Goal: Transaction & Acquisition: Purchase product/service

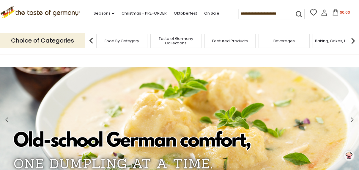
click at [354, 43] on img at bounding box center [353, 41] width 12 height 12
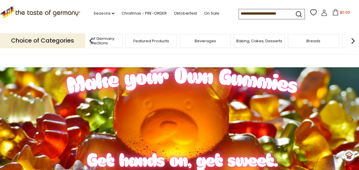
click at [354, 42] on img at bounding box center [353, 41] width 12 height 12
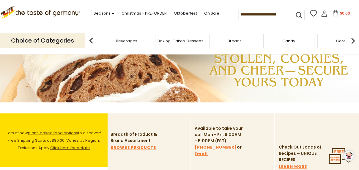
scroll to position [71, 0]
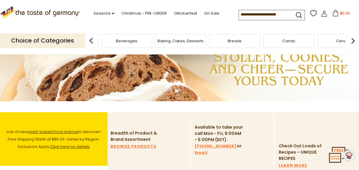
click at [323, 78] on img at bounding box center [179, 48] width 359 height 105
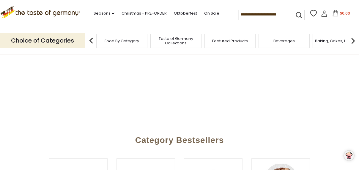
scroll to position [134, 0]
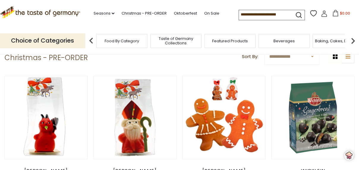
click at [175, 40] on span "Taste of Germany Collections" at bounding box center [176, 40] width 48 height 9
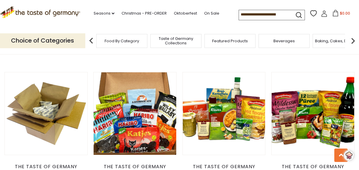
scroll to position [194, 0]
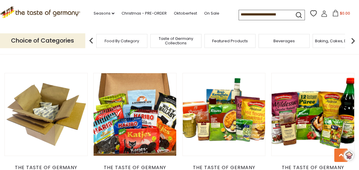
click at [127, 40] on span "Food By Category" at bounding box center [122, 41] width 34 height 4
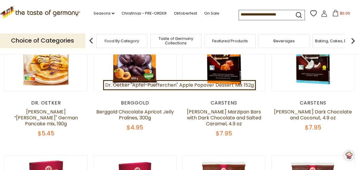
scroll to position [112, 0]
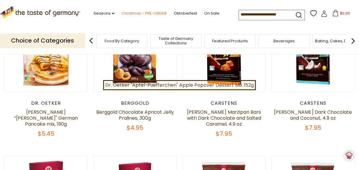
click at [134, 14] on link "Christmas - PRE-ORDER" at bounding box center [144, 13] width 45 height 7
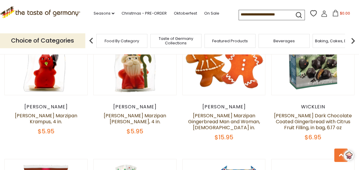
scroll to position [199, 0]
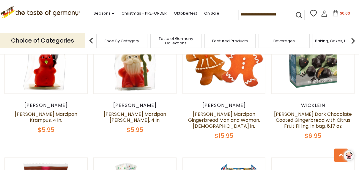
click at [322, 104] on div "Wicklein" at bounding box center [312, 105] width 83 height 6
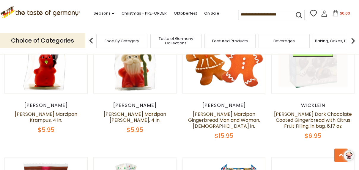
click at [325, 78] on link at bounding box center [313, 51] width 69 height 69
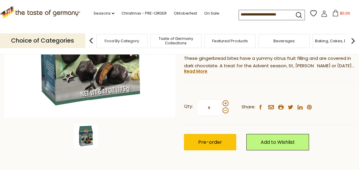
scroll to position [142, 0]
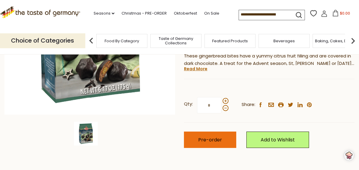
click at [223, 131] on button "Pre-order" at bounding box center [210, 139] width 52 height 16
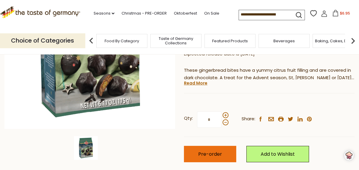
scroll to position [126, 0]
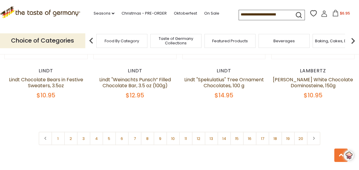
scroll to position [1408, 0]
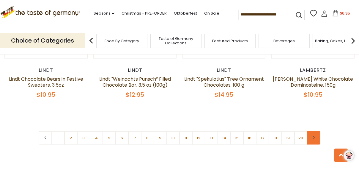
click at [313, 136] on icon at bounding box center [314, 137] width 4 height 3
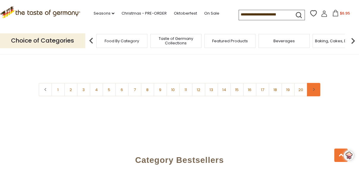
scroll to position [1457, 0]
click at [73, 83] on link "2" at bounding box center [70, 89] width 13 height 13
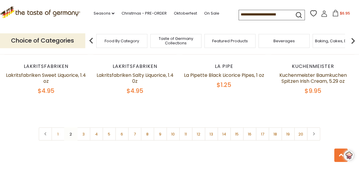
scroll to position [1433, 0]
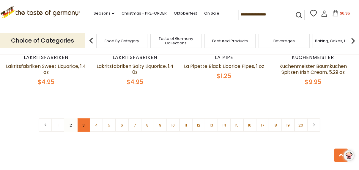
click at [87, 118] on link "3" at bounding box center [83, 124] width 13 height 13
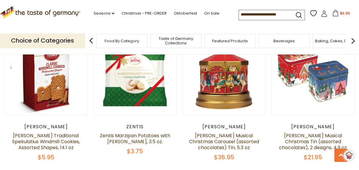
scroll to position [615, 0]
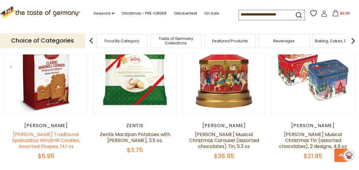
click at [67, 131] on link "[PERSON_NAME] Traditional Spekulatius Windmill Cookies, Assorted Shapes, 14.1 oz" at bounding box center [46, 140] width 68 height 19
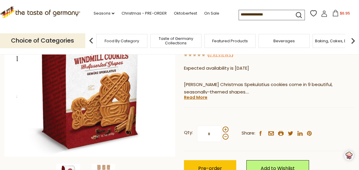
scroll to position [100, 0]
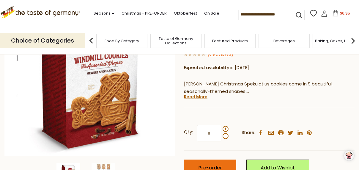
click at [224, 161] on button "Pre-order" at bounding box center [210, 167] width 52 height 16
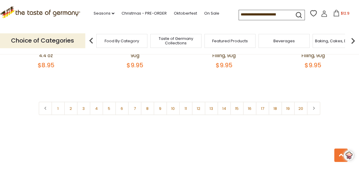
scroll to position [1435, 0]
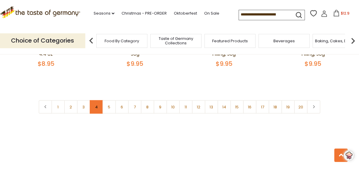
click at [99, 100] on link "4" at bounding box center [96, 106] width 13 height 13
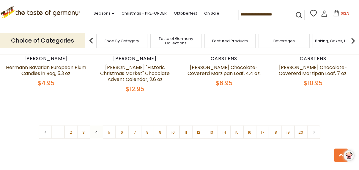
scroll to position [1422, 0]
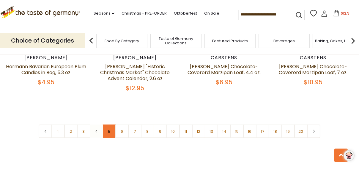
click at [111, 125] on link "5" at bounding box center [109, 131] width 13 height 13
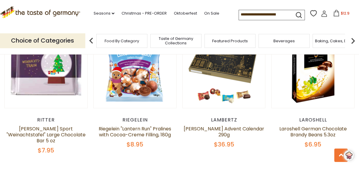
scroll to position [1212, 0]
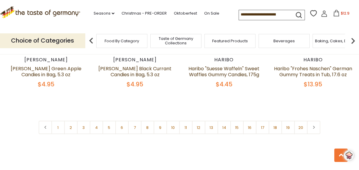
scroll to position [1419, 0]
click at [122, 120] on link "6" at bounding box center [121, 126] width 13 height 13
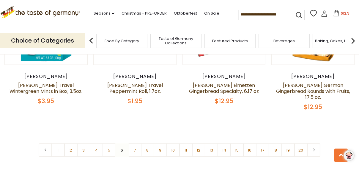
scroll to position [1397, 0]
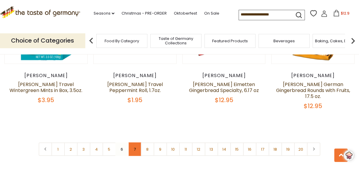
click at [135, 142] on link "7" at bounding box center [134, 148] width 13 height 13
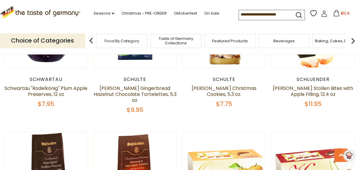
scroll to position [378, 0]
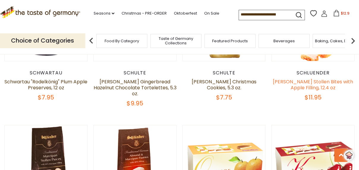
click at [319, 80] on link "[PERSON_NAME] Stollen Bites with Apple Filling, 12.4 oz" at bounding box center [313, 84] width 80 height 13
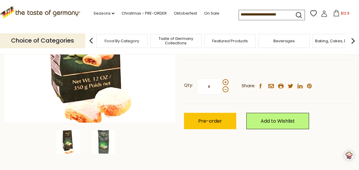
scroll to position [150, 0]
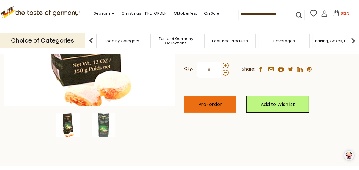
click at [222, 106] on button "Pre-order" at bounding box center [210, 104] width 52 height 16
click at [217, 105] on span "Pre-order" at bounding box center [210, 104] width 24 height 7
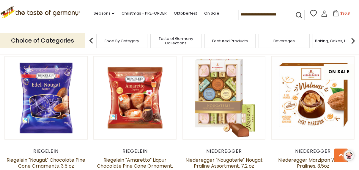
scroll to position [748, 0]
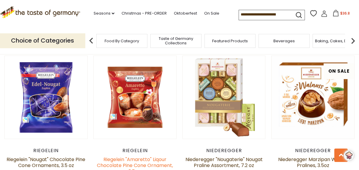
click at [151, 156] on link "Riegelein "Amaretto" Liqour Chocolate Pine Cone Ornament, 3.5 oz" at bounding box center [135, 165] width 76 height 19
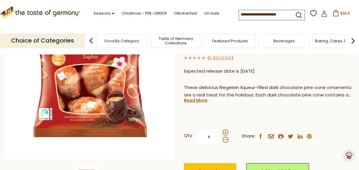
scroll to position [108, 0]
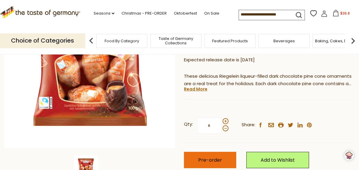
click at [218, 160] on span "Pre-order" at bounding box center [210, 159] width 24 height 7
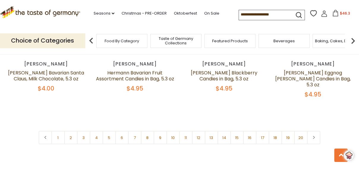
scroll to position [1428, 0]
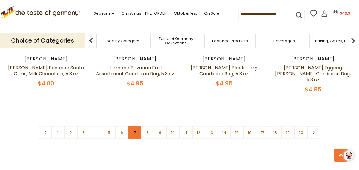
click at [137, 126] on link "7" at bounding box center [134, 132] width 13 height 13
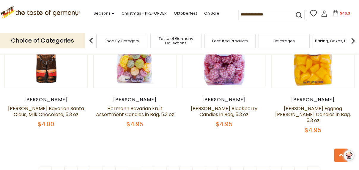
scroll to position [1388, 0]
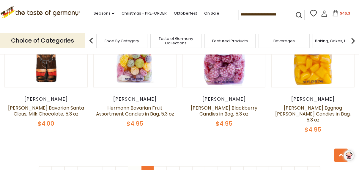
click at [148, 166] on link "8" at bounding box center [147, 172] width 13 height 13
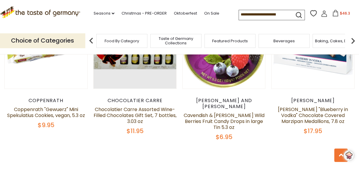
scroll to position [1376, 0]
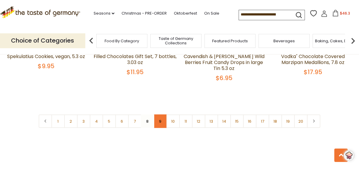
click at [163, 114] on link "9" at bounding box center [160, 120] width 13 height 13
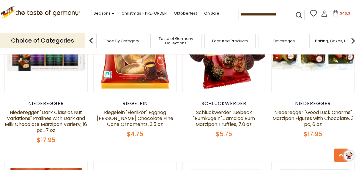
scroll to position [505, 0]
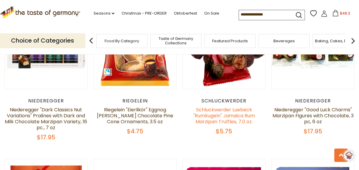
click at [236, 113] on link "Schluckwerder Luebeck "Rumkugeln" Jamaica Rum Marzipan Truffles, 7.0 oz." at bounding box center [224, 115] width 62 height 19
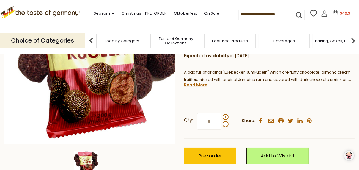
scroll to position [115, 0]
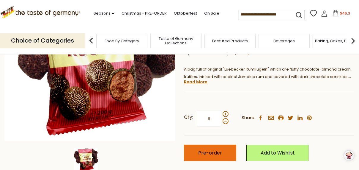
click at [216, 151] on span "Pre-order" at bounding box center [210, 152] width 24 height 7
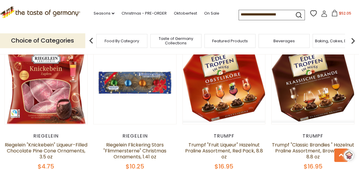
scroll to position [1083, 0]
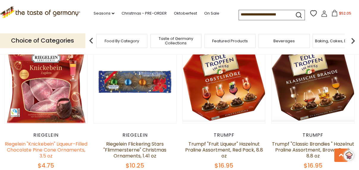
click at [64, 140] on link "Riegelein "Knickebein" Liqueur-Filled Chocolate Pine Cone Ornaments, 3.5 oz" at bounding box center [46, 149] width 83 height 19
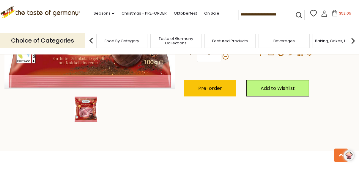
scroll to position [180, 0]
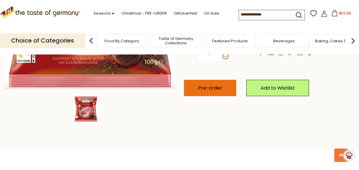
click at [213, 88] on span "Pre-order" at bounding box center [210, 87] width 24 height 7
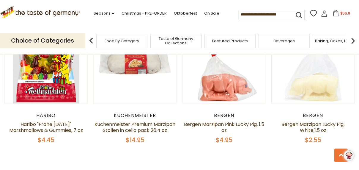
scroll to position [1397, 0]
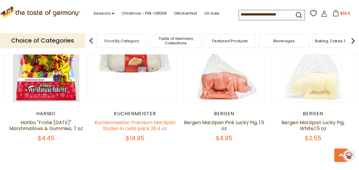
click at [143, 119] on link "Kuchenmeister Premium Marzipan Stollen in cello pack 26.4 oz" at bounding box center [135, 125] width 81 height 13
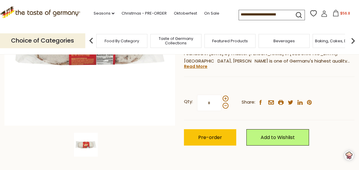
scroll to position [137, 0]
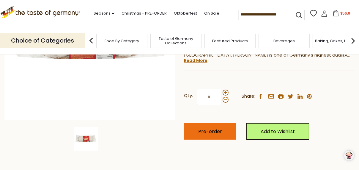
click at [214, 130] on span "Pre-order" at bounding box center [210, 131] width 24 height 7
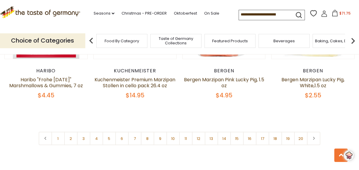
scroll to position [1445, 0]
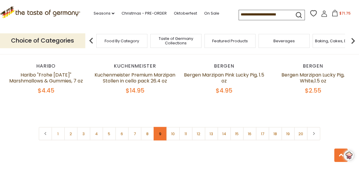
click at [160, 127] on link "9" at bounding box center [160, 133] width 13 height 13
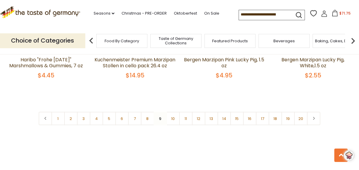
scroll to position [1466, 0]
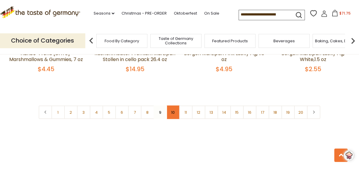
click at [176, 106] on link "10" at bounding box center [172, 112] width 13 height 13
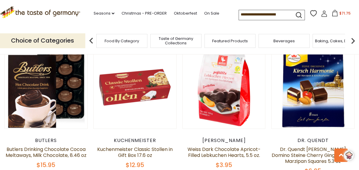
scroll to position [1198, 0]
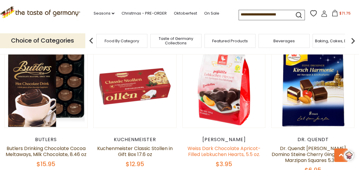
click at [247, 145] on link "Weiss Dark Chocolate Apricot-Filled Lebkuchen Hearts, 5.5 oz." at bounding box center [224, 151] width 73 height 13
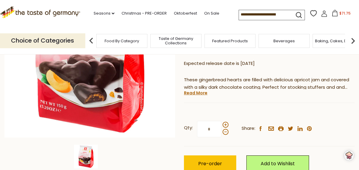
scroll to position [127, 0]
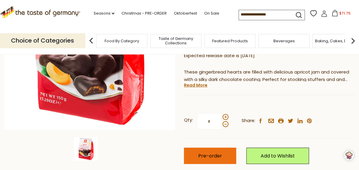
click at [218, 156] on span "Pre-order" at bounding box center [210, 155] width 24 height 7
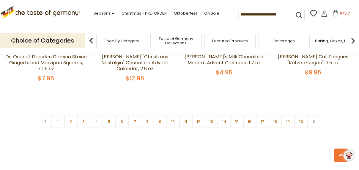
scroll to position [1437, 0]
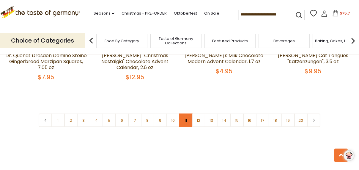
click at [188, 117] on link "11" at bounding box center [185, 120] width 13 height 13
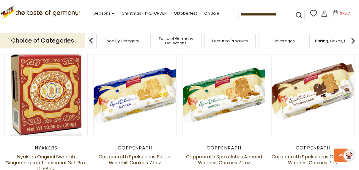
scroll to position [313, 0]
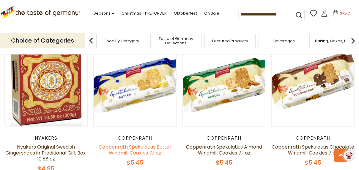
click at [146, 151] on link "Coppenrath Spekulatius Butter Windmill Cookies 7.1 oz" at bounding box center [135, 149] width 73 height 13
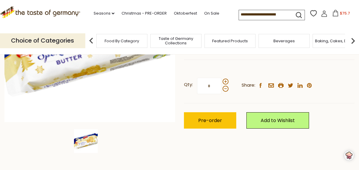
scroll to position [136, 0]
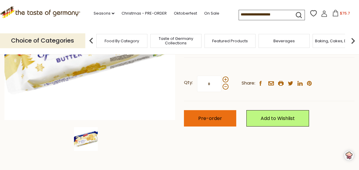
click at [217, 119] on span "Pre-order" at bounding box center [210, 118] width 24 height 7
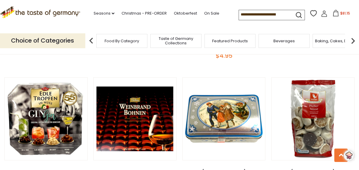
scroll to position [1160, 0]
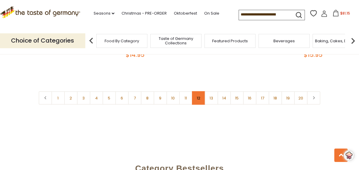
click at [199, 92] on link "12" at bounding box center [198, 97] width 13 height 13
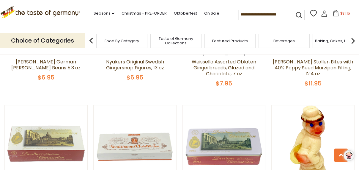
scroll to position [401, 0]
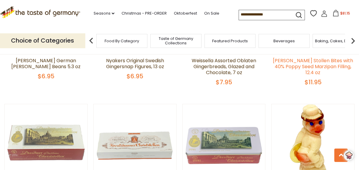
click at [310, 69] on link "[PERSON_NAME] Stollen Bites with 40% Poppy Seed Marzipan Filling, 12.4 oz" at bounding box center [313, 66] width 80 height 19
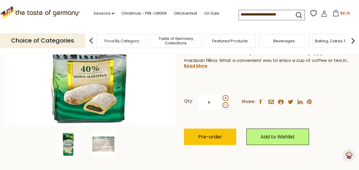
scroll to position [147, 0]
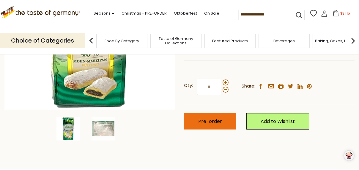
click at [220, 122] on span "Pre-order" at bounding box center [210, 121] width 24 height 7
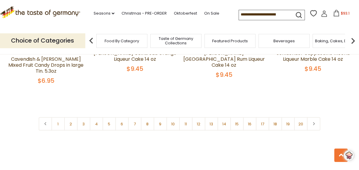
scroll to position [1449, 0]
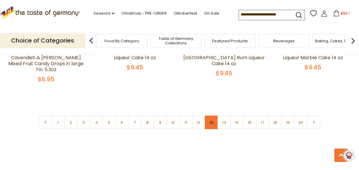
click at [215, 116] on link "13" at bounding box center [211, 122] width 13 height 13
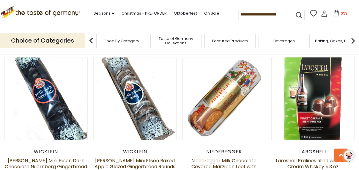
scroll to position [1186, 0]
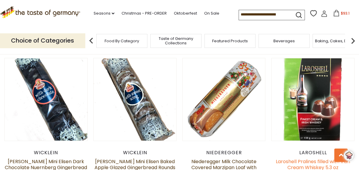
click at [314, 158] on link "Laroshell Pralines filled with Irish Cream Whiskey 5.3 oz" at bounding box center [313, 164] width 74 height 13
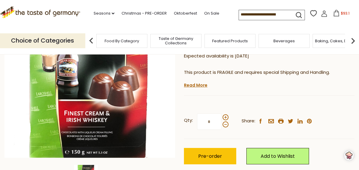
scroll to position [111, 0]
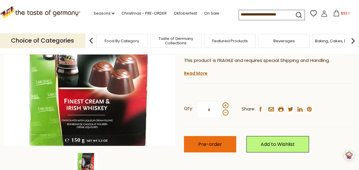
click at [218, 141] on span "Pre-order" at bounding box center [210, 144] width 24 height 7
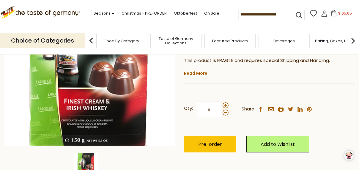
click at [6, 1] on div ".st0{fill:#EDD300;} .st1{fill:#D33E21;}" at bounding box center [40, 13] width 80 height 27
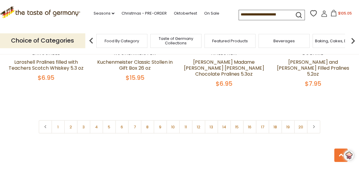
scroll to position [1435, 0]
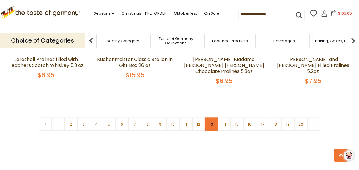
click at [211, 117] on link "13" at bounding box center [211, 123] width 13 height 13
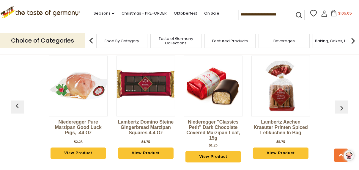
scroll to position [0, 1]
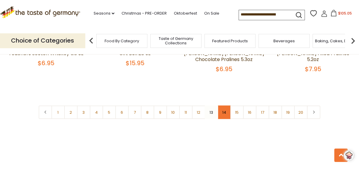
click at [226, 109] on link "14" at bounding box center [224, 112] width 13 height 13
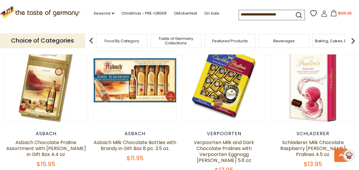
scroll to position [462, 0]
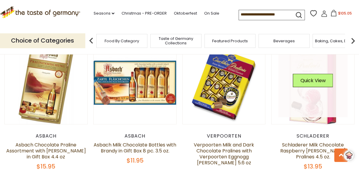
click at [353, 119] on img at bounding box center [313, 82] width 83 height 83
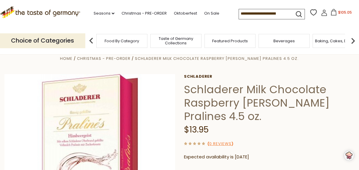
scroll to position [11, 0]
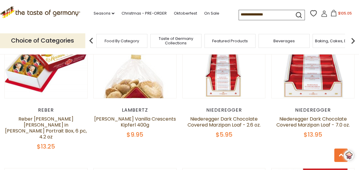
scroll to position [1229, 0]
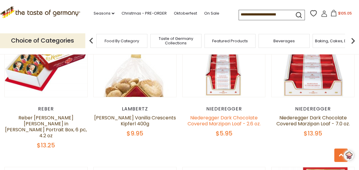
click at [240, 114] on link "Niederegger Dark Chocolate Covered Marzipan Loaf - 2.6 oz." at bounding box center [224, 120] width 73 height 13
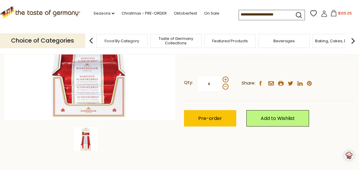
scroll to position [138, 0]
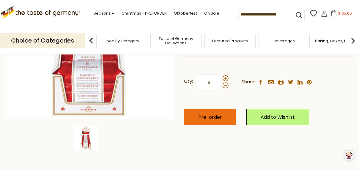
click at [227, 121] on button "Pre-order" at bounding box center [210, 117] width 52 height 16
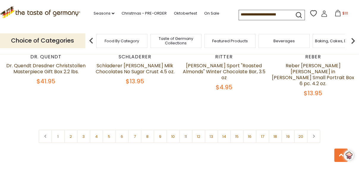
scroll to position [1435, 0]
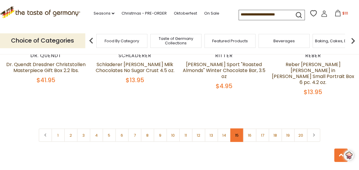
click at [240, 128] on link "15" at bounding box center [236, 134] width 13 height 13
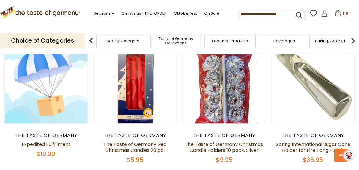
scroll to position [1312, 0]
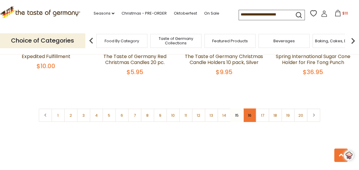
click at [251, 118] on link "16" at bounding box center [249, 114] width 13 height 13
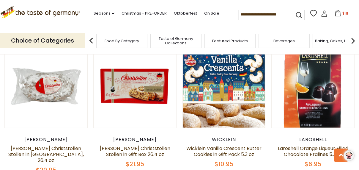
scroll to position [460, 0]
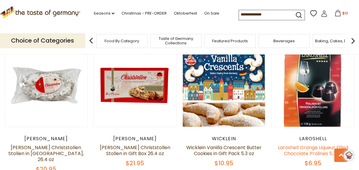
click at [312, 144] on link "Laroshell Orange Liqueur Filled Chocolate Pralines 5.3 oz" at bounding box center [313, 150] width 70 height 13
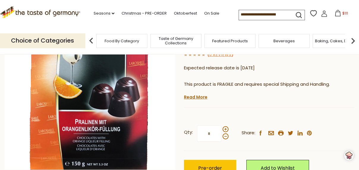
scroll to position [88, 0]
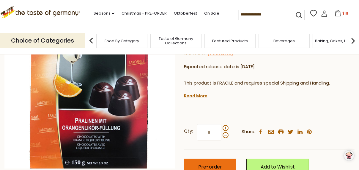
click at [221, 163] on button "Pre-order" at bounding box center [210, 166] width 52 height 16
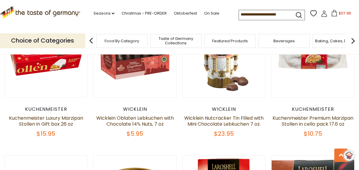
scroll to position [777, 0]
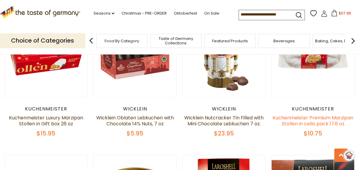
click at [325, 114] on link "Kuchenmeister Premium Marzipan Stollen in cello pack 17.6 oz" at bounding box center [313, 120] width 81 height 13
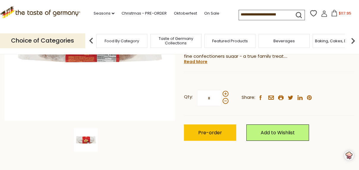
scroll to position [149, 0]
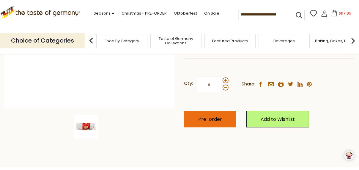
click at [218, 120] on span "Pre-order" at bounding box center [210, 119] width 24 height 7
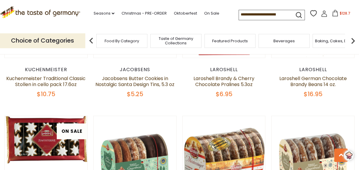
scroll to position [960, 0]
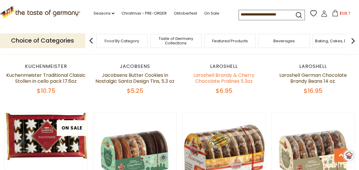
click at [236, 73] on link "Laroshell Brandy & Cherry Chocolate Pralines 5.3oz" at bounding box center [224, 78] width 61 height 13
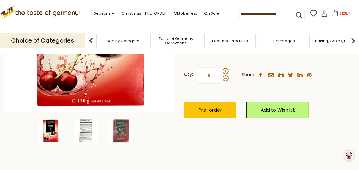
scroll to position [147, 0]
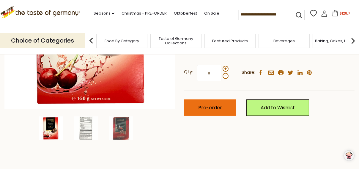
click at [218, 107] on span "Pre-order" at bounding box center [210, 107] width 24 height 7
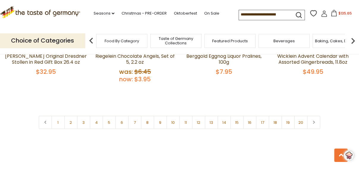
scroll to position [1416, 0]
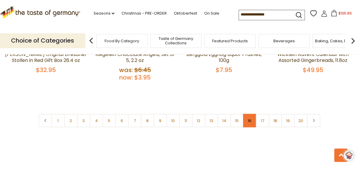
click at [250, 114] on link "16" at bounding box center [249, 120] width 13 height 13
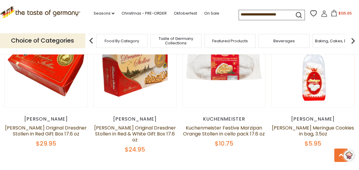
scroll to position [333, 0]
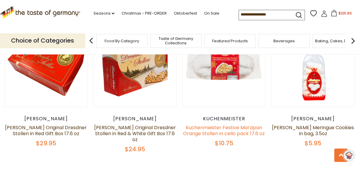
click at [234, 127] on link "Kuchenmeister Festive Marzipan Orange Stollen in cello pack 17.6 oz" at bounding box center [224, 130] width 82 height 13
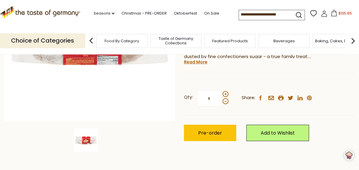
scroll to position [143, 0]
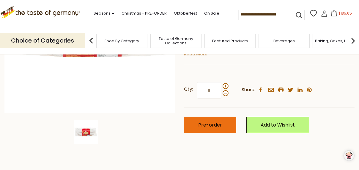
click at [217, 124] on span "Pre-order" at bounding box center [210, 124] width 24 height 7
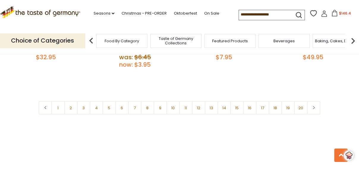
scroll to position [1426, 0]
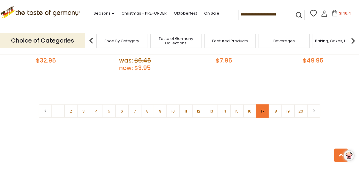
click at [262, 105] on link "17" at bounding box center [262, 110] width 13 height 13
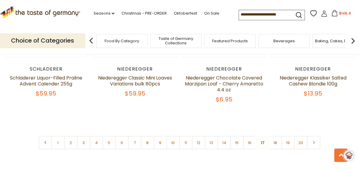
scroll to position [1386, 0]
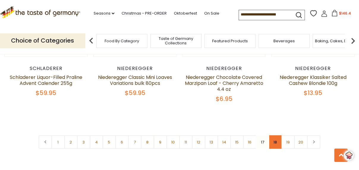
click at [279, 143] on link "18" at bounding box center [275, 141] width 13 height 13
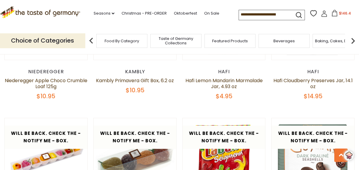
scroll to position [182, 0]
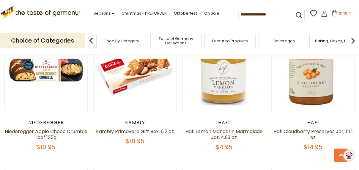
click at [276, 141] on div "Hafi Hafi Cloudberry Preserves Jar, 14.1 oz $14.95" at bounding box center [312, 134] width 83 height 31
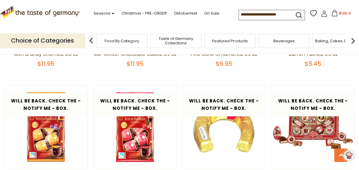
scroll to position [982, 0]
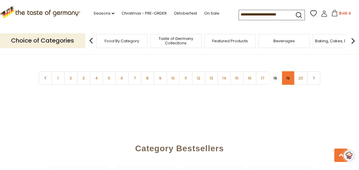
click at [289, 85] on link "19" at bounding box center [287, 77] width 13 height 13
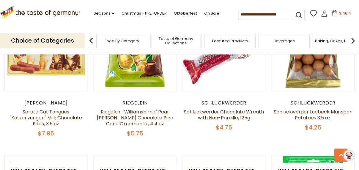
scroll to position [350, 0]
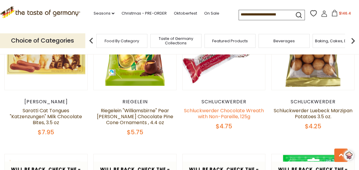
click at [225, 111] on link "Schluckwerder Chocolate Wreath with Non-Pareille, 125g" at bounding box center [224, 113] width 80 height 13
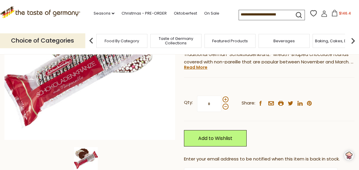
scroll to position [125, 0]
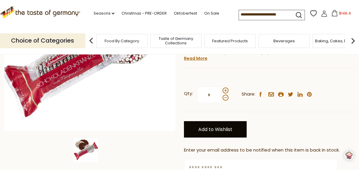
click at [228, 131] on link "Add to Wishlist" at bounding box center [215, 129] width 63 height 16
click at [221, 130] on link "Add to Wishlist" at bounding box center [215, 129] width 63 height 16
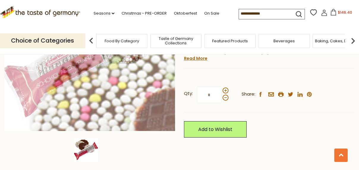
scroll to position [125, 0]
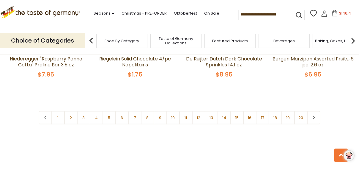
scroll to position [1445, 0]
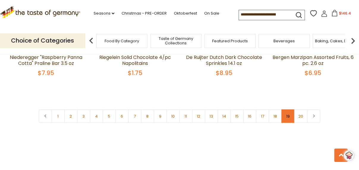
click at [289, 111] on link "19" at bounding box center [287, 115] width 13 height 13
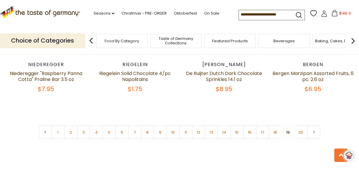
scroll to position [1429, 0]
click at [301, 125] on link "20" at bounding box center [300, 131] width 13 height 13
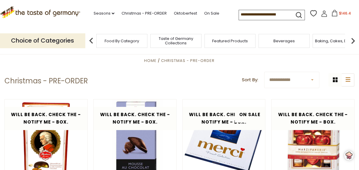
scroll to position [111, 0]
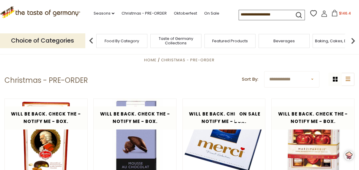
click at [353, 43] on img at bounding box center [353, 41] width 12 height 12
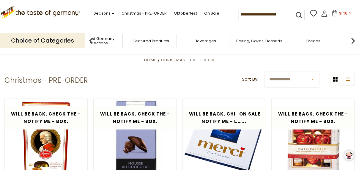
click at [315, 40] on span "Breads" at bounding box center [314, 41] width 14 height 4
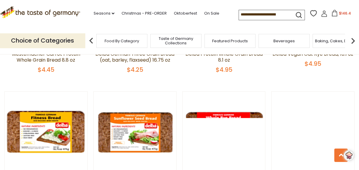
scroll to position [827, 0]
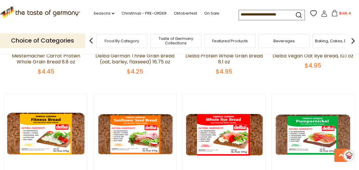
click at [354, 43] on img at bounding box center [353, 41] width 12 height 12
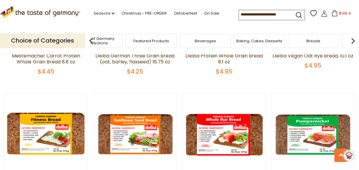
click at [351, 43] on img at bounding box center [353, 41] width 12 height 12
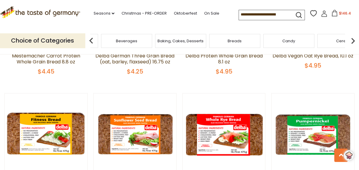
click at [351, 44] on img at bounding box center [353, 41] width 12 height 12
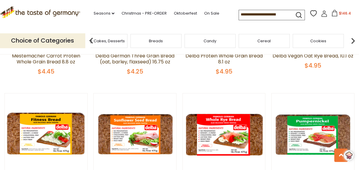
click at [353, 41] on img at bounding box center [353, 41] width 12 height 12
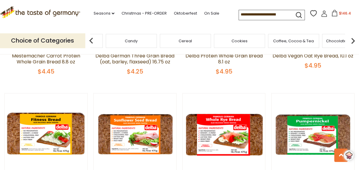
click at [353, 41] on img at bounding box center [353, 41] width 12 height 12
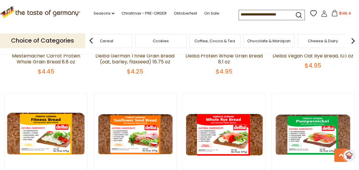
click at [353, 41] on img at bounding box center [353, 41] width 12 height 12
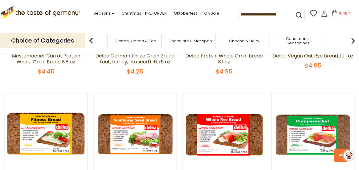
click at [353, 41] on img at bounding box center [353, 41] width 12 height 12
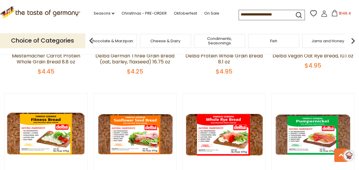
click at [357, 43] on img at bounding box center [353, 41] width 12 height 12
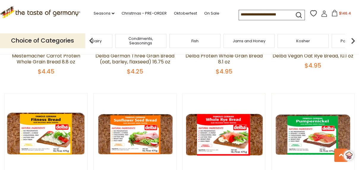
click at [354, 44] on img at bounding box center [353, 41] width 12 height 12
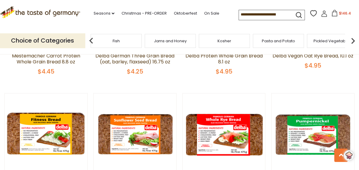
click at [357, 39] on img at bounding box center [353, 41] width 12 height 12
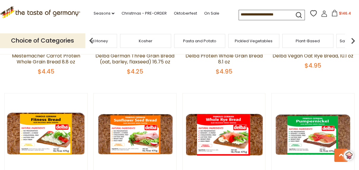
click at [354, 41] on img at bounding box center [353, 41] width 12 height 12
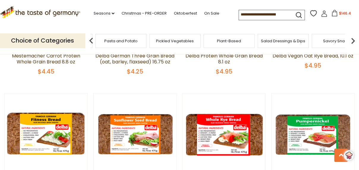
click at [354, 41] on img at bounding box center [353, 41] width 12 height 12
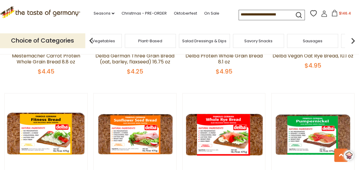
click at [318, 41] on span "Sausages" at bounding box center [313, 41] width 20 height 4
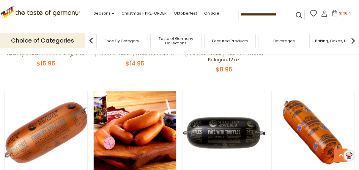
scroll to position [751, 0]
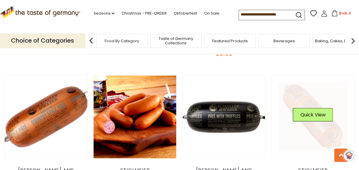
click at [323, 100] on link at bounding box center [313, 116] width 69 height 69
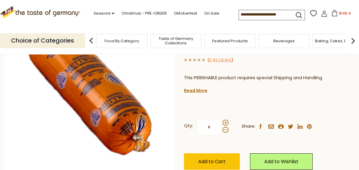
scroll to position [85, 0]
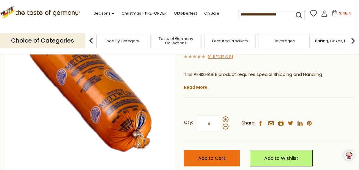
click at [221, 158] on span "Add to Cart" at bounding box center [211, 158] width 27 height 7
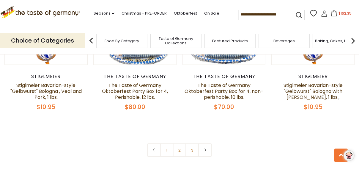
scroll to position [1453, 0]
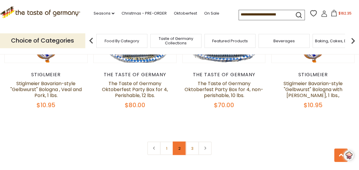
click at [180, 141] on link "2" at bounding box center [179, 147] width 13 height 13
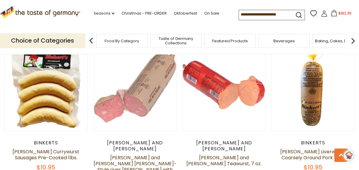
scroll to position [454, 0]
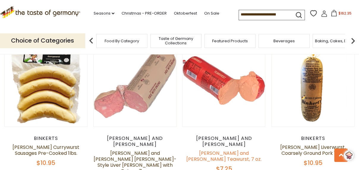
click at [239, 150] on link "[PERSON_NAME] and [PERSON_NAME] Teawurst, 7 oz." at bounding box center [223, 156] width 75 height 13
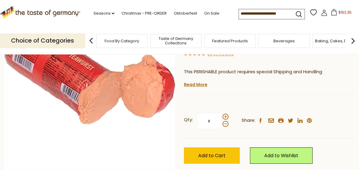
scroll to position [88, 0]
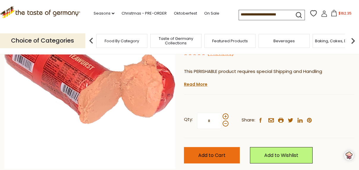
click at [215, 155] on span "Add to Cart" at bounding box center [211, 155] width 27 height 7
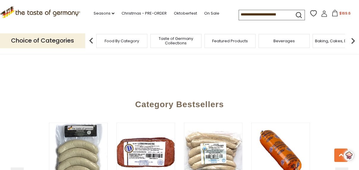
scroll to position [1542, 0]
